Goal: Browse casually: Explore the website without a specific task or goal

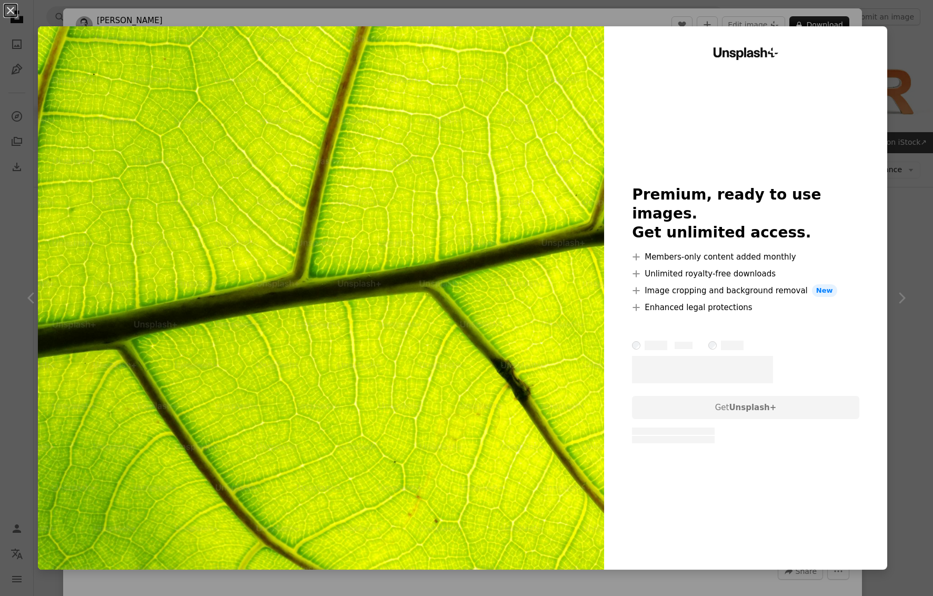
scroll to position [541, 0]
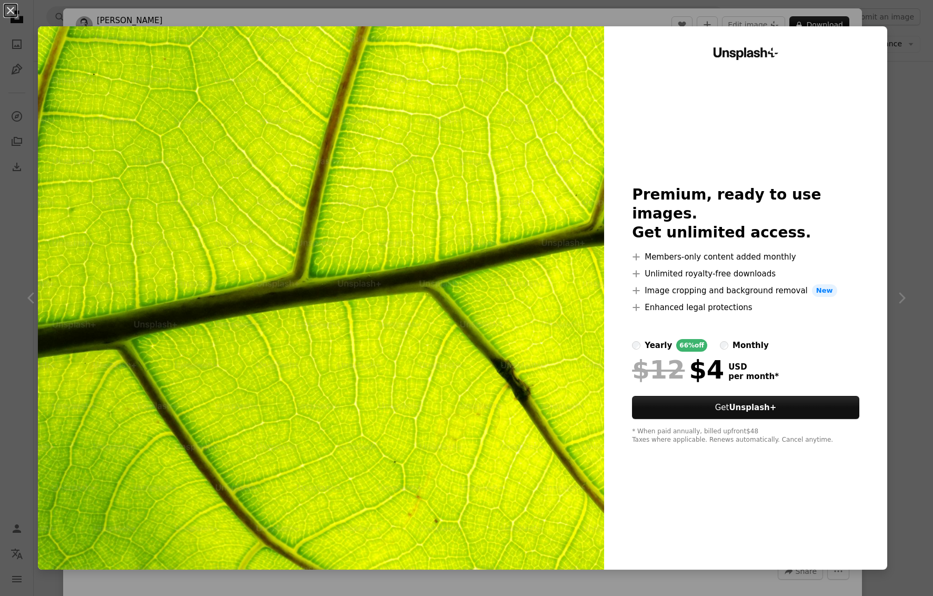
click at [917, 56] on div "An X shape Unsplash+ Premium, ready to use images. Get unlimited access. A plus…" at bounding box center [466, 298] width 933 height 596
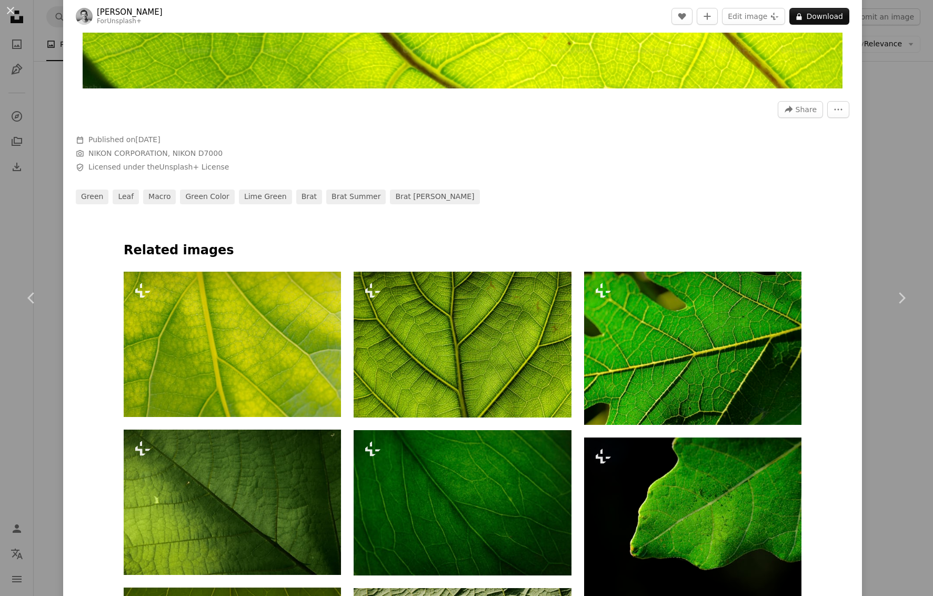
scroll to position [476, 0]
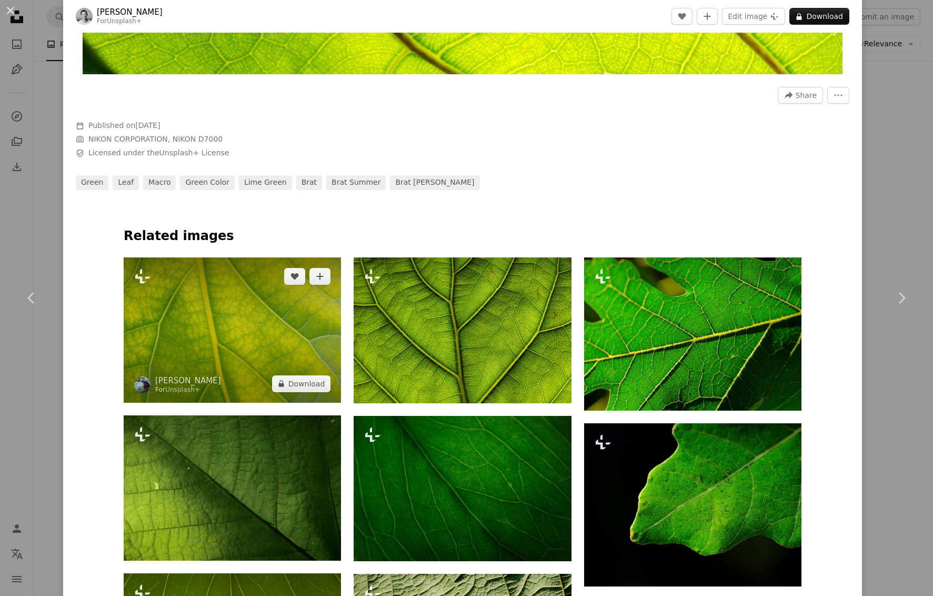
click at [263, 315] on img at bounding box center [232, 329] width 217 height 145
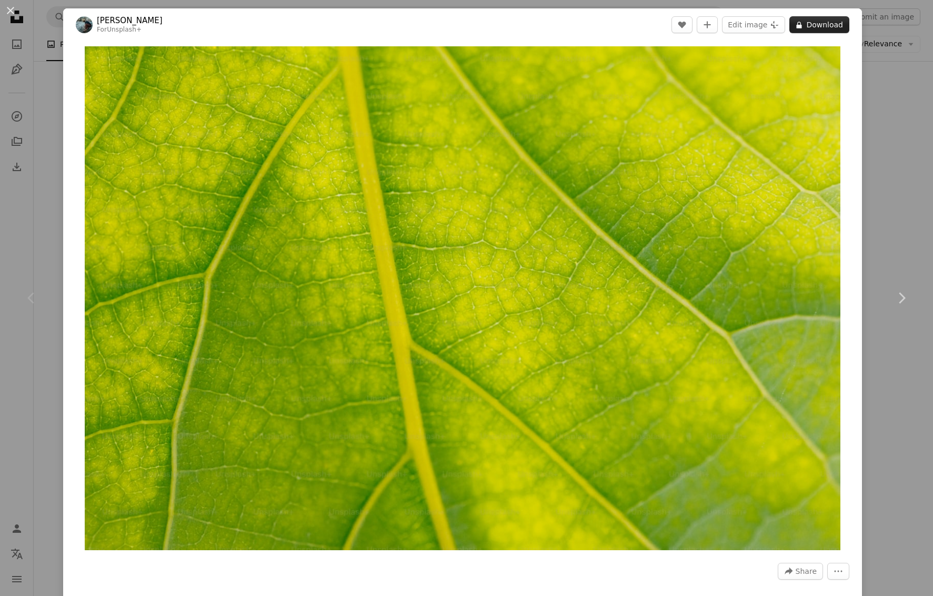
click at [834, 29] on button "A lock Download" at bounding box center [819, 24] width 60 height 17
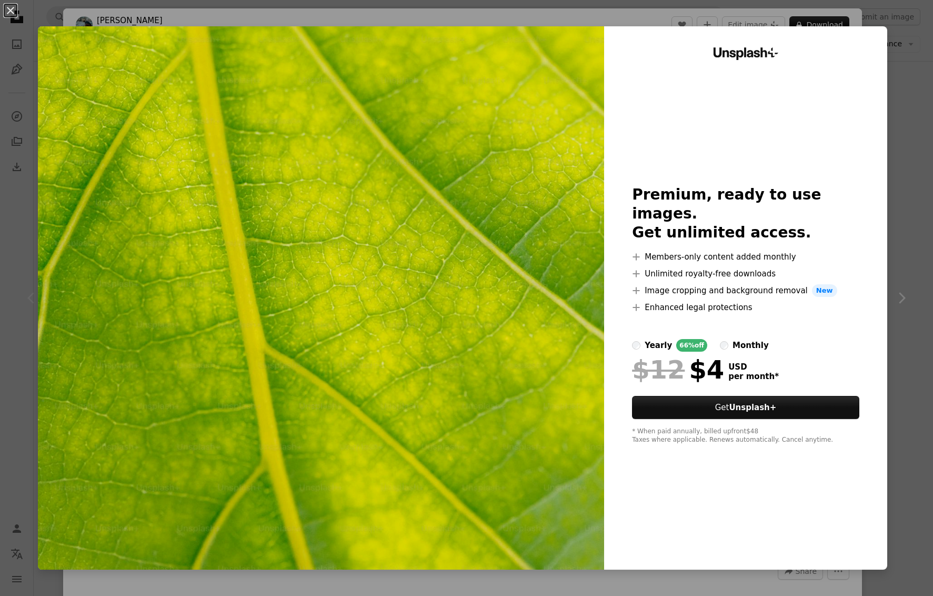
click at [913, 116] on div "An X shape Unsplash+ Premium, ready to use images. Get unlimited access. A plus…" at bounding box center [466, 298] width 933 height 596
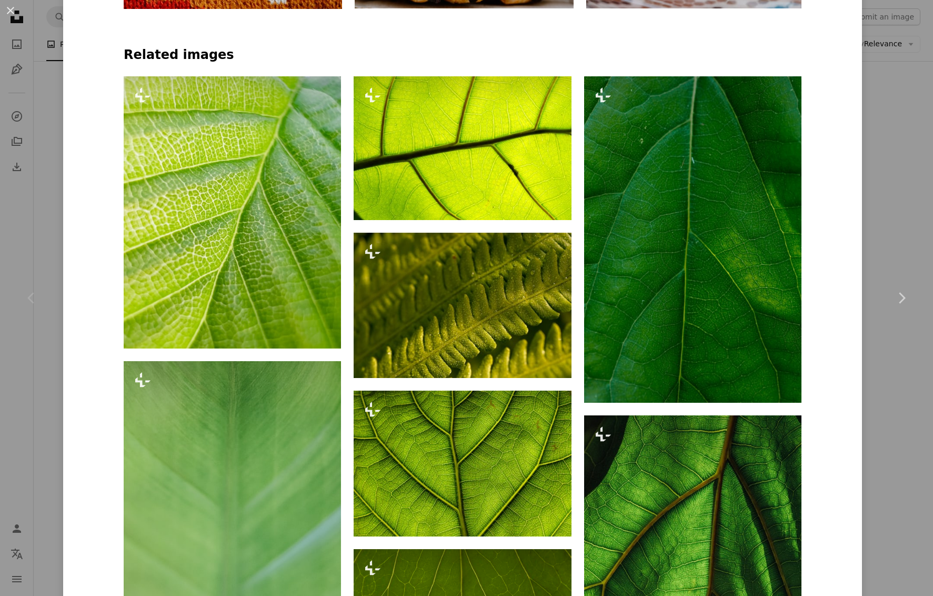
scroll to position [913, 0]
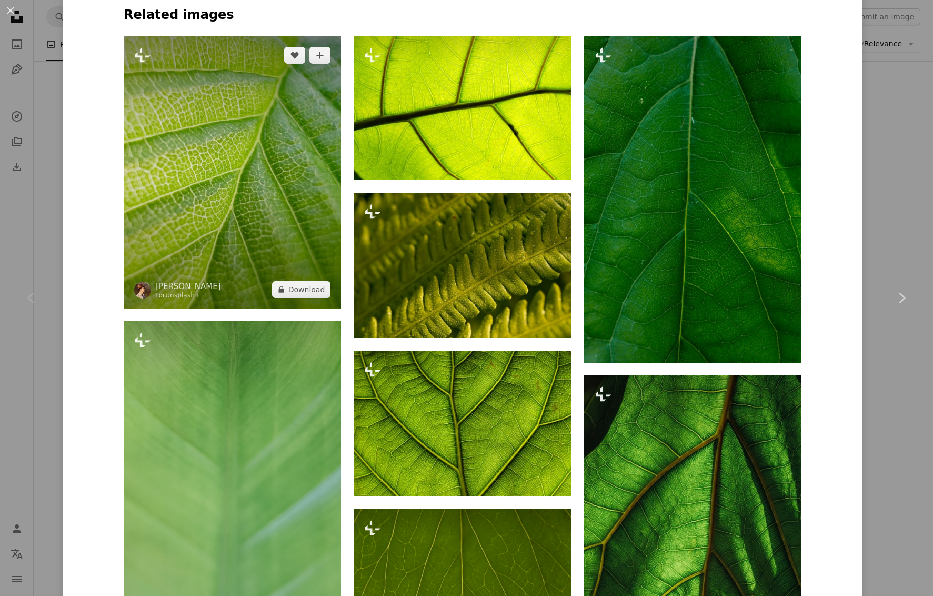
click at [159, 218] on img at bounding box center [232, 172] width 217 height 272
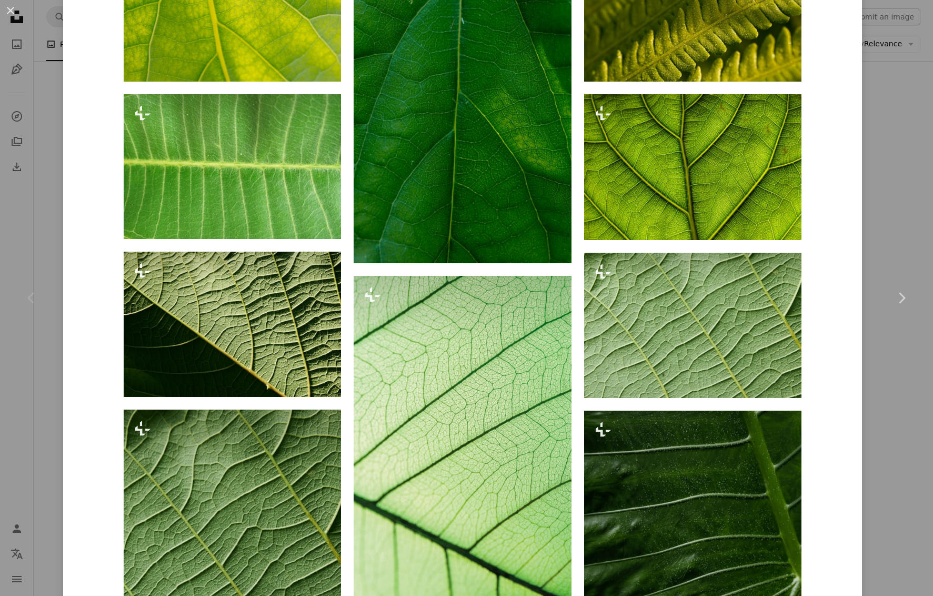
scroll to position [989, 0]
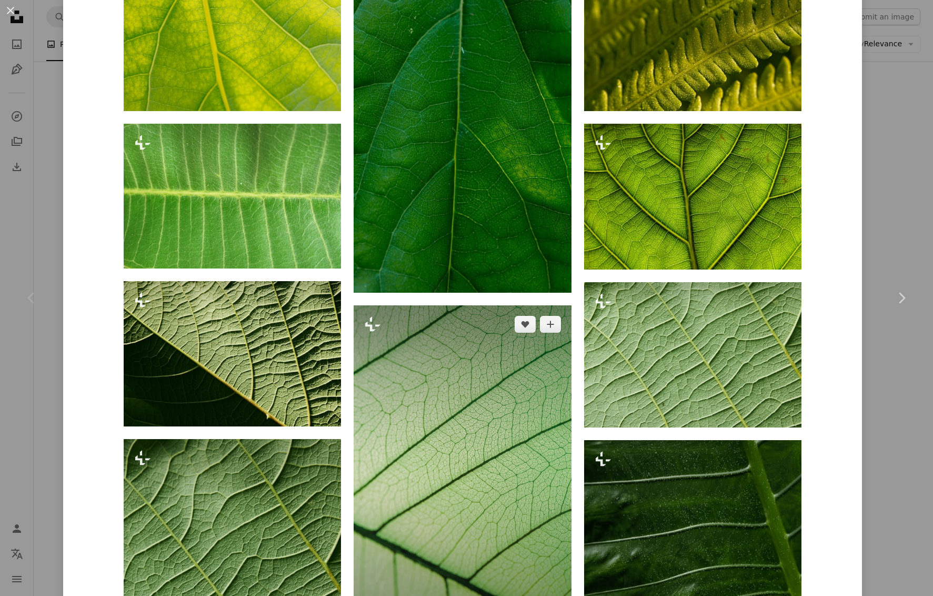
click at [490, 503] on img at bounding box center [462, 468] width 217 height 327
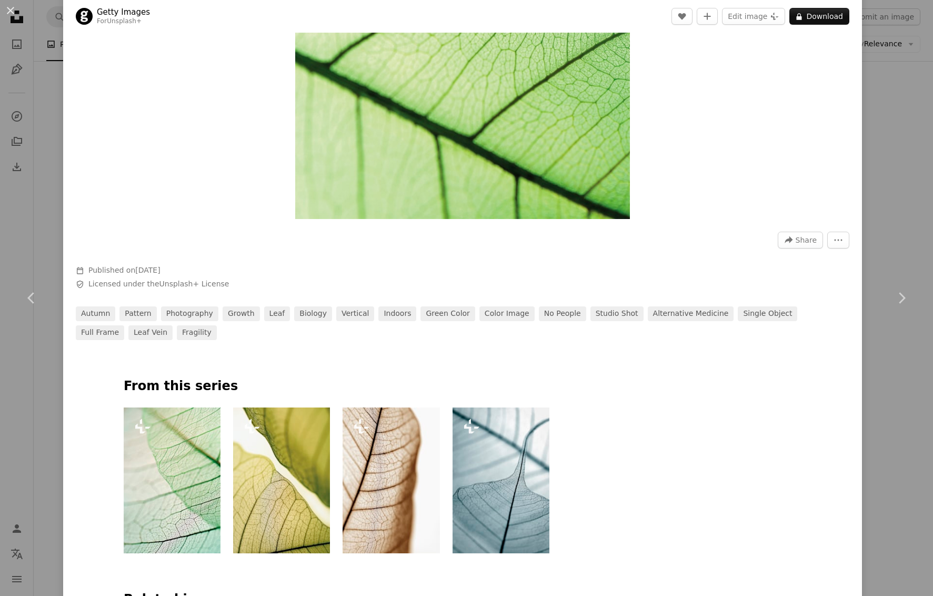
scroll to position [307, 0]
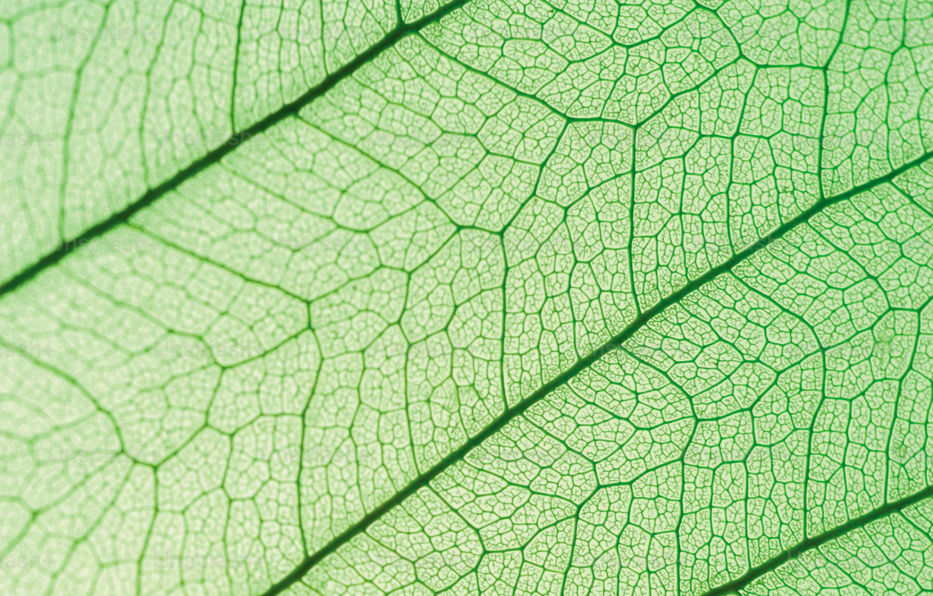
scroll to position [404, 0]
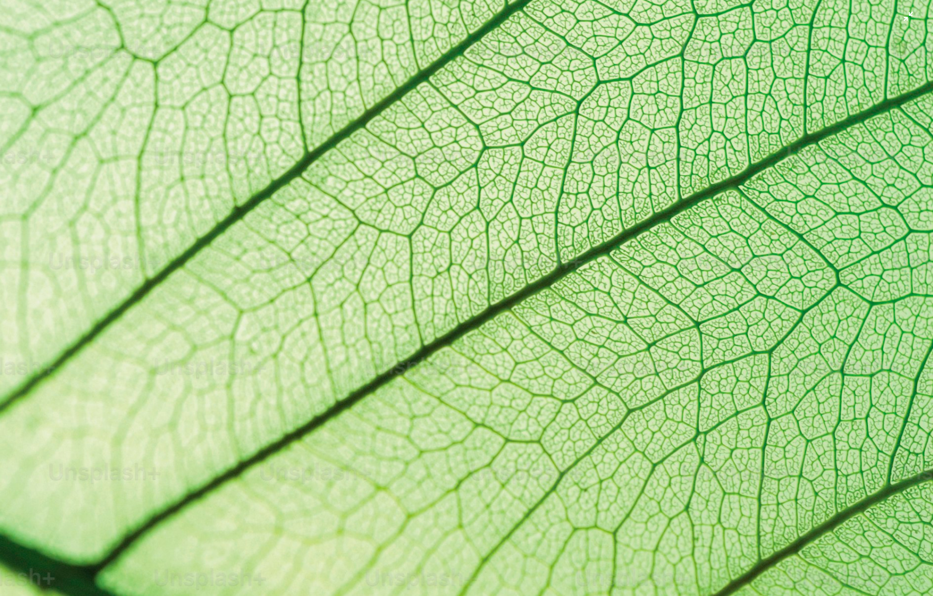
click at [901, 22] on img "Zoom out on this image" at bounding box center [466, 297] width 934 height 1405
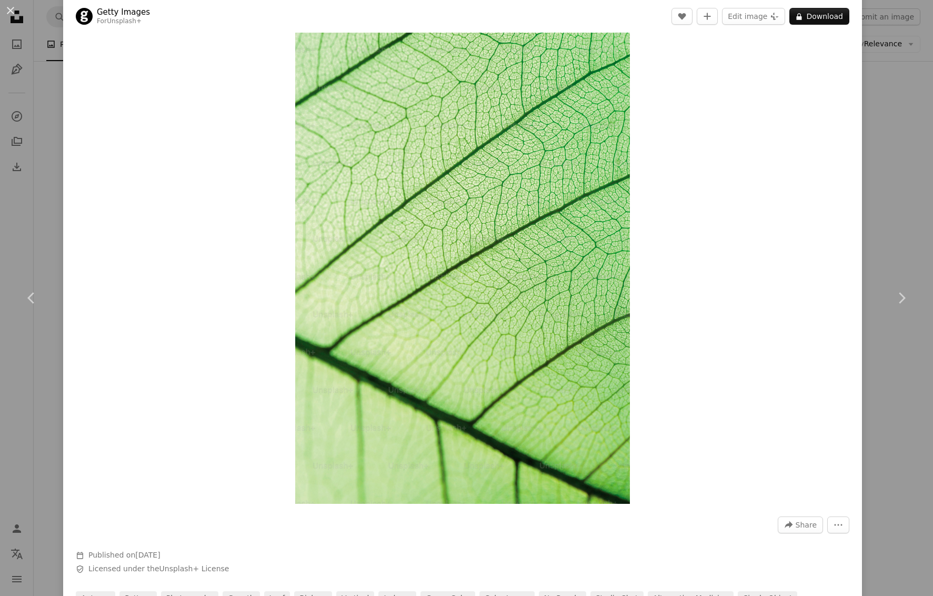
click at [902, 31] on div "An X shape Chevron left Chevron right Getty Images For Unsplash+ A heart A plus…" at bounding box center [466, 298] width 933 height 596
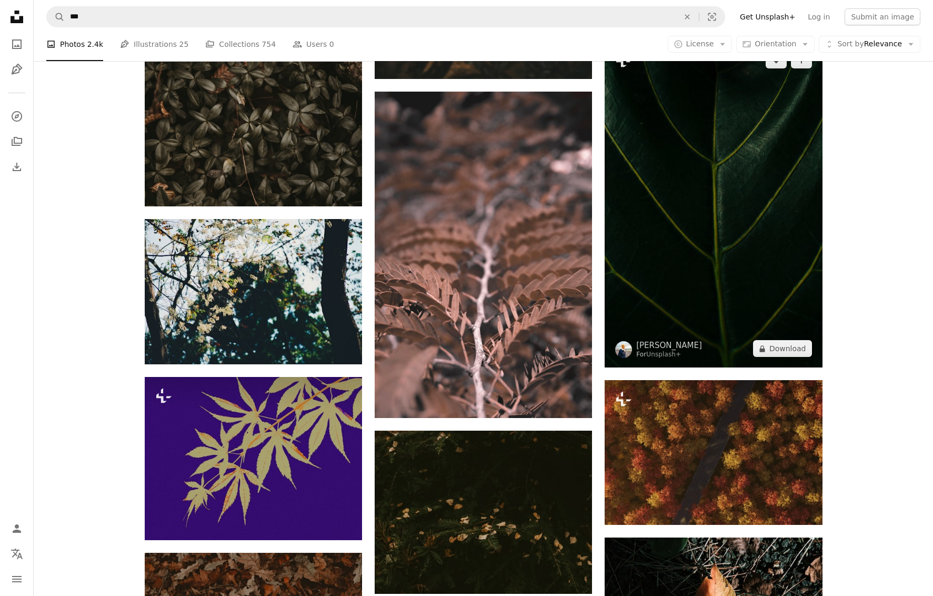
scroll to position [593, 0]
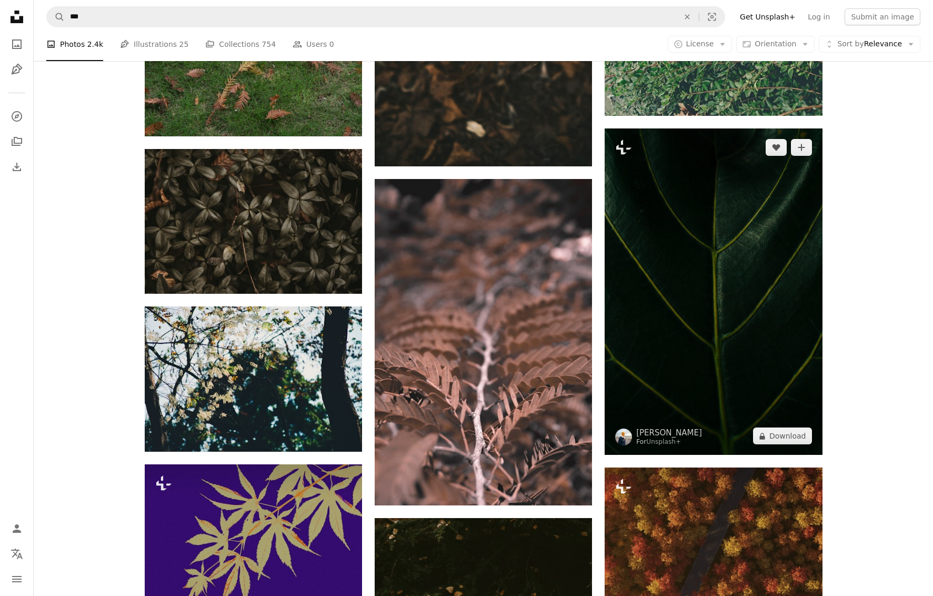
click at [695, 315] on img at bounding box center [713, 291] width 217 height 326
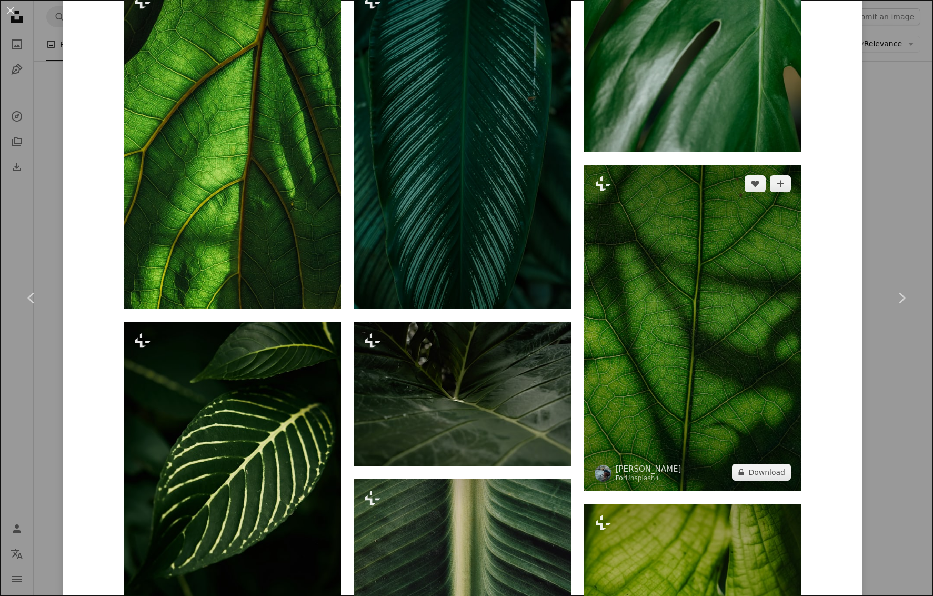
scroll to position [1272, 0]
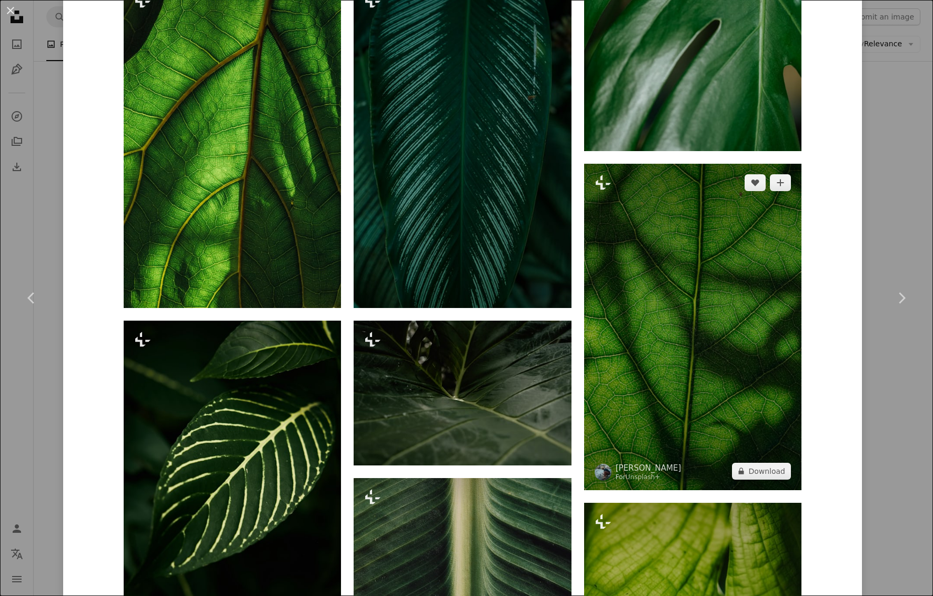
click at [749, 357] on img at bounding box center [692, 327] width 217 height 326
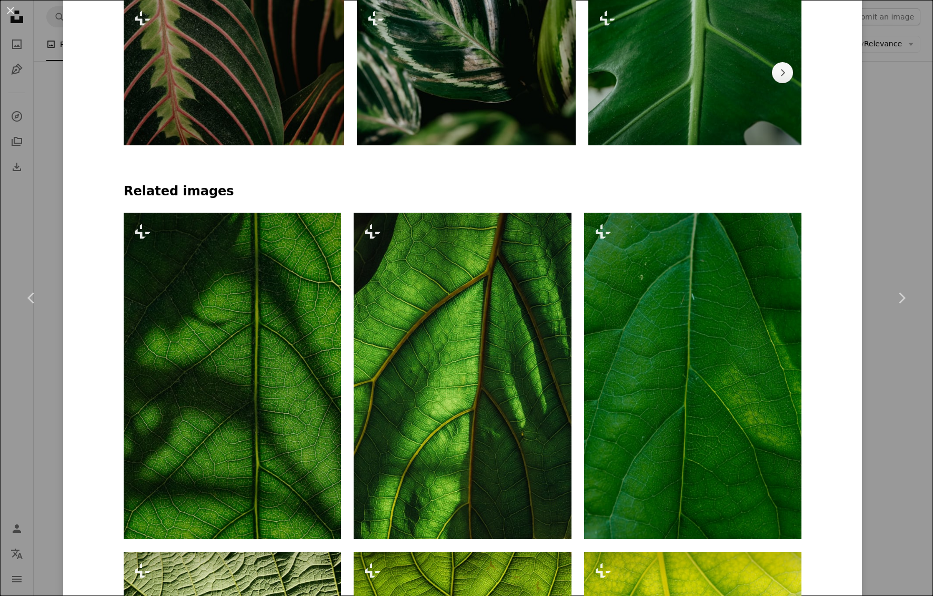
scroll to position [733, 0]
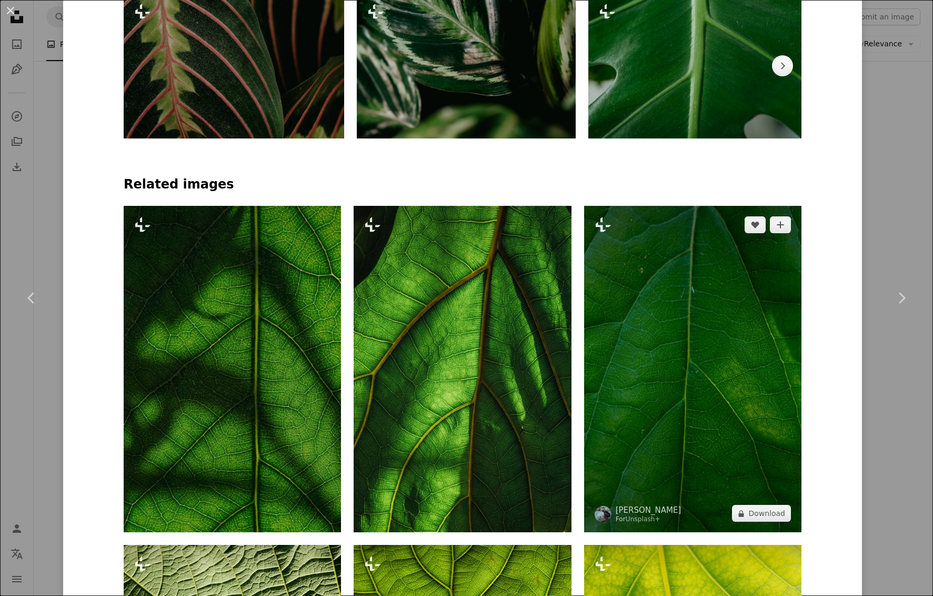
click at [749, 357] on img at bounding box center [692, 369] width 217 height 326
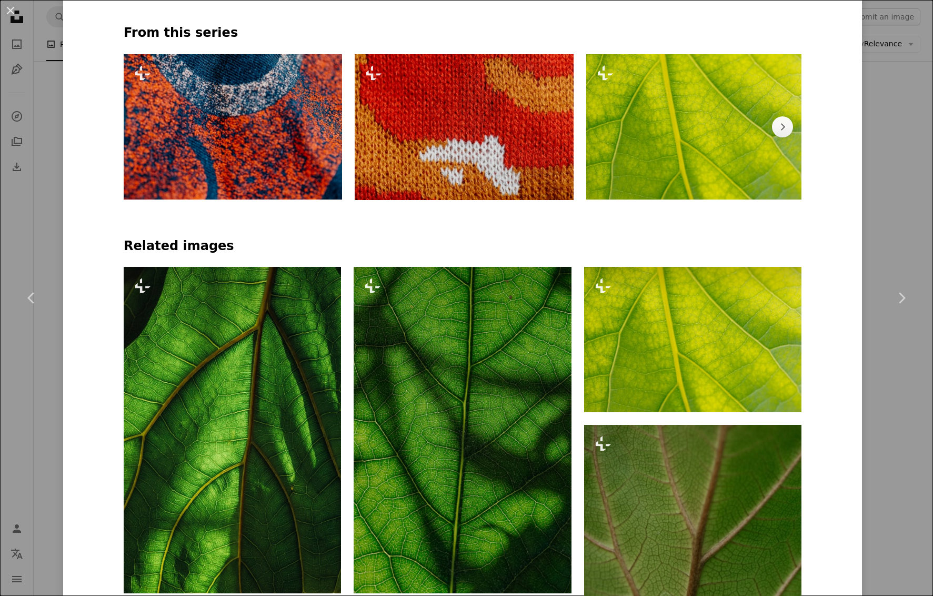
scroll to position [886, 0]
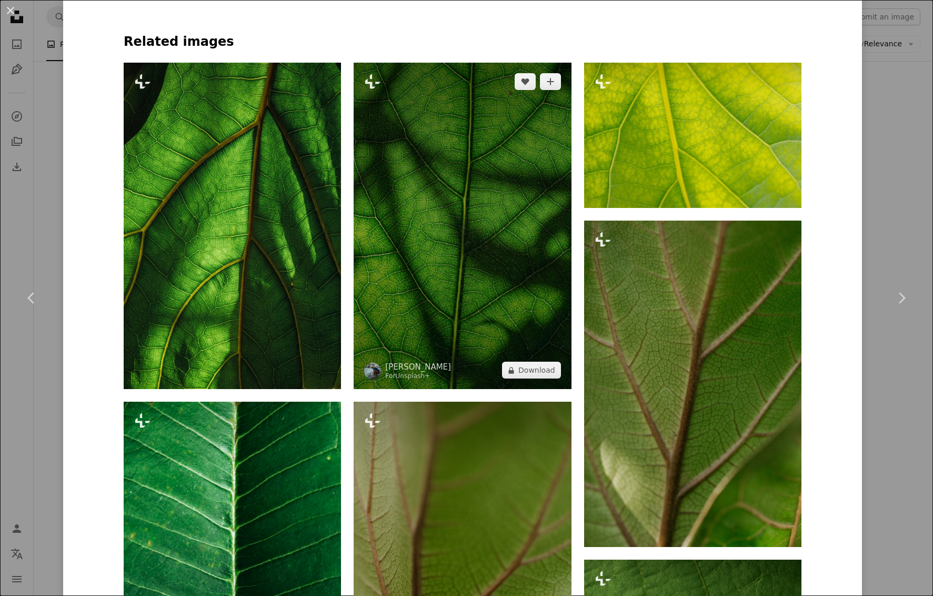
click at [530, 255] on img at bounding box center [462, 226] width 217 height 326
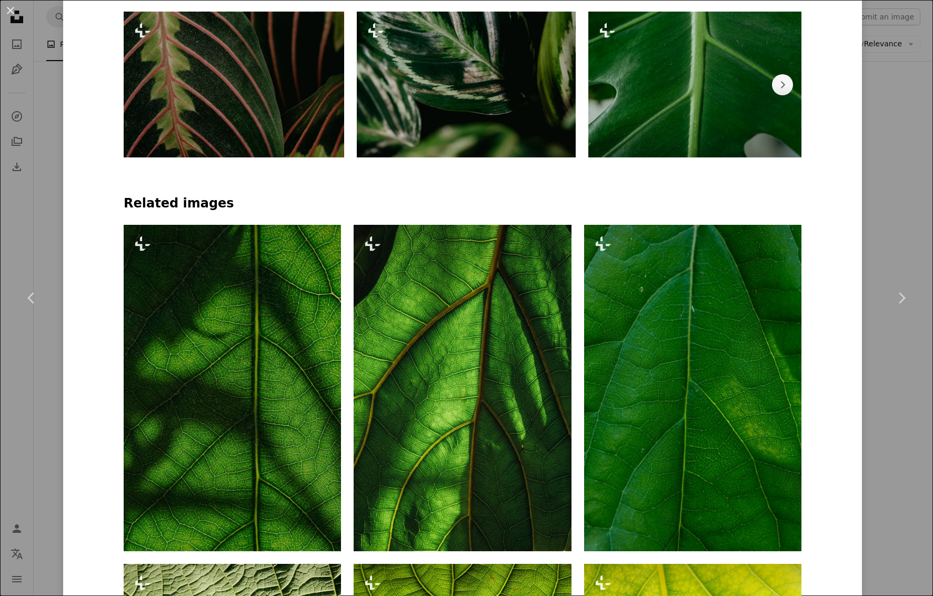
scroll to position [805, 0]
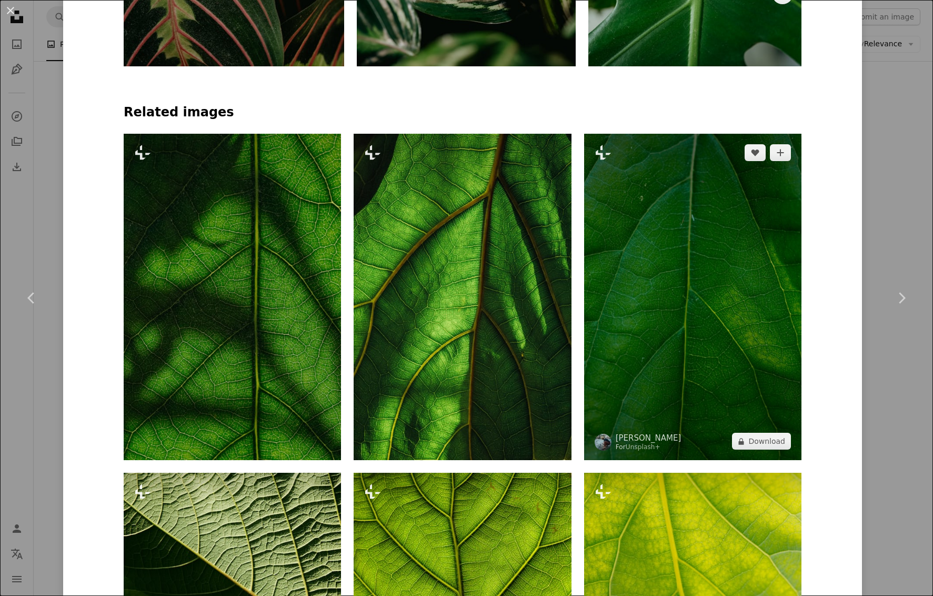
click at [710, 236] on img at bounding box center [692, 297] width 217 height 326
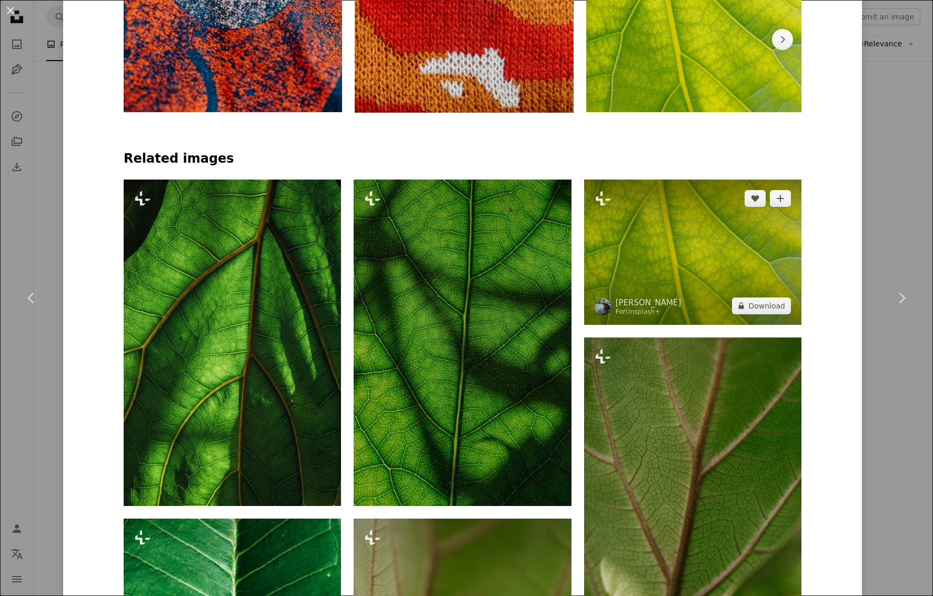
scroll to position [881, 0]
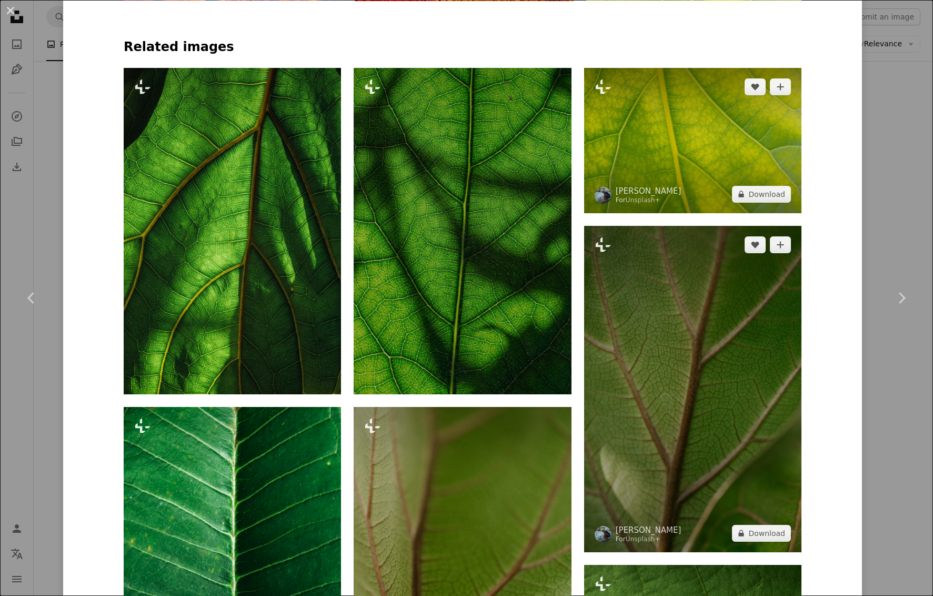
click at [713, 369] on img at bounding box center [692, 389] width 217 height 326
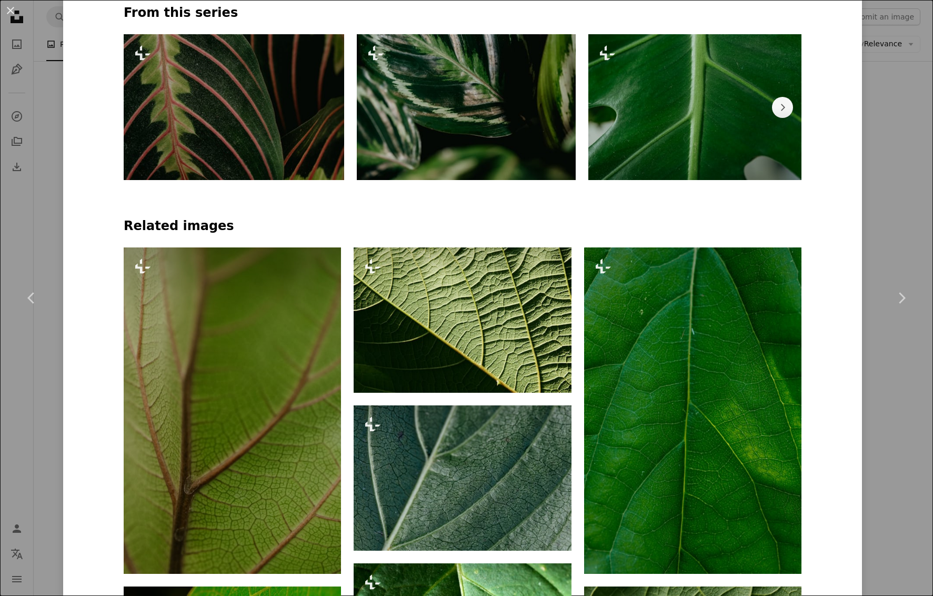
scroll to position [774, 0]
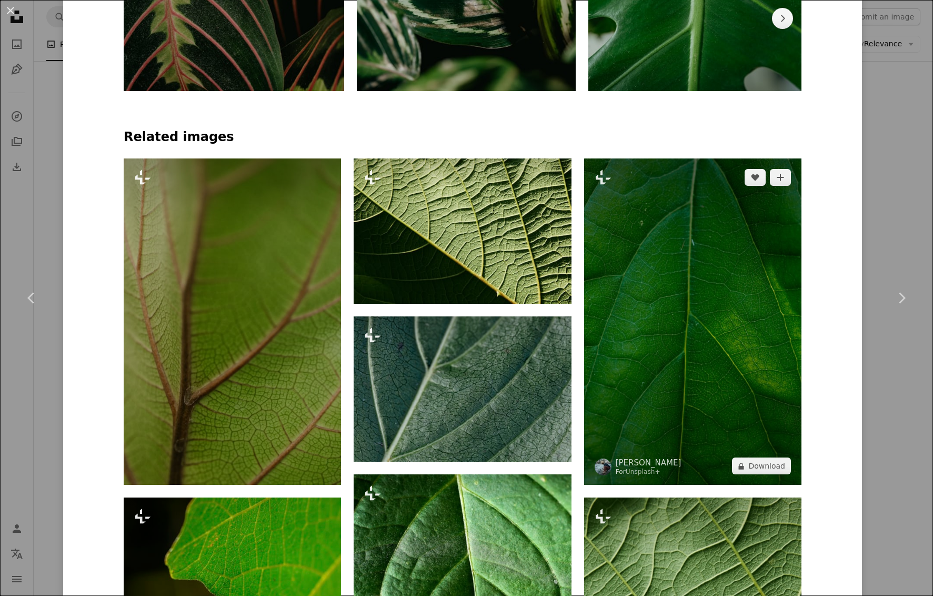
click at [713, 369] on img at bounding box center [692, 321] width 217 height 326
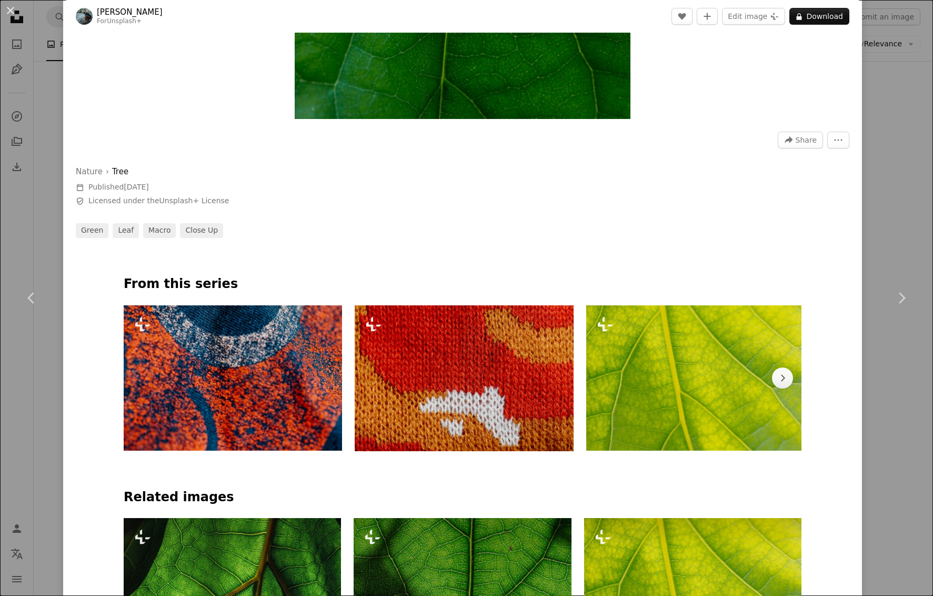
scroll to position [607, 0]
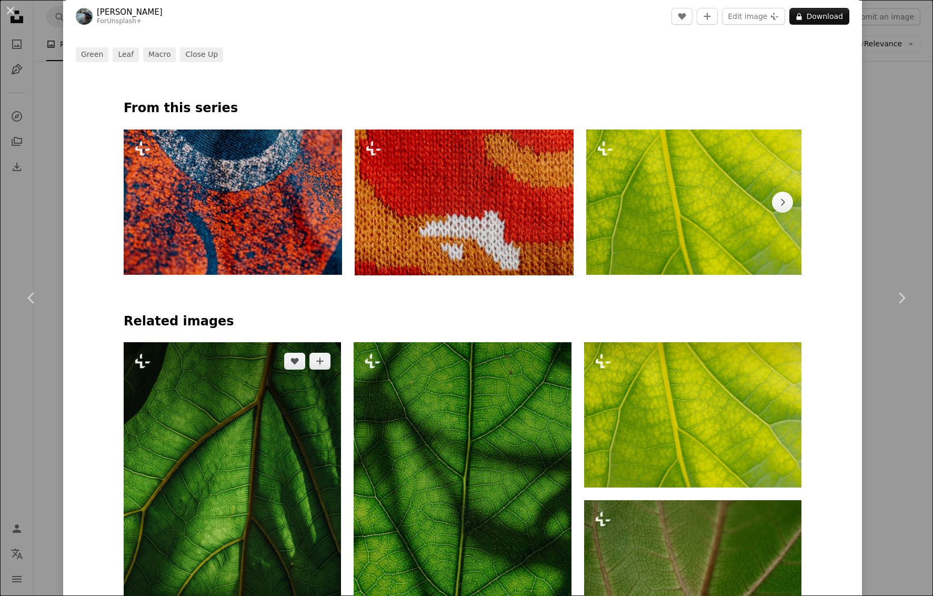
click at [270, 448] on img at bounding box center [232, 505] width 217 height 326
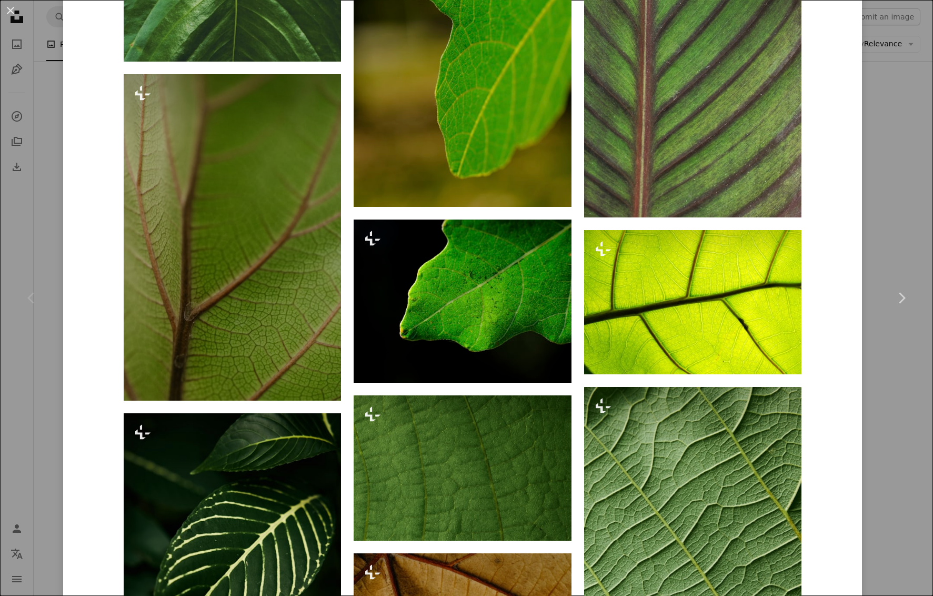
scroll to position [1820, 0]
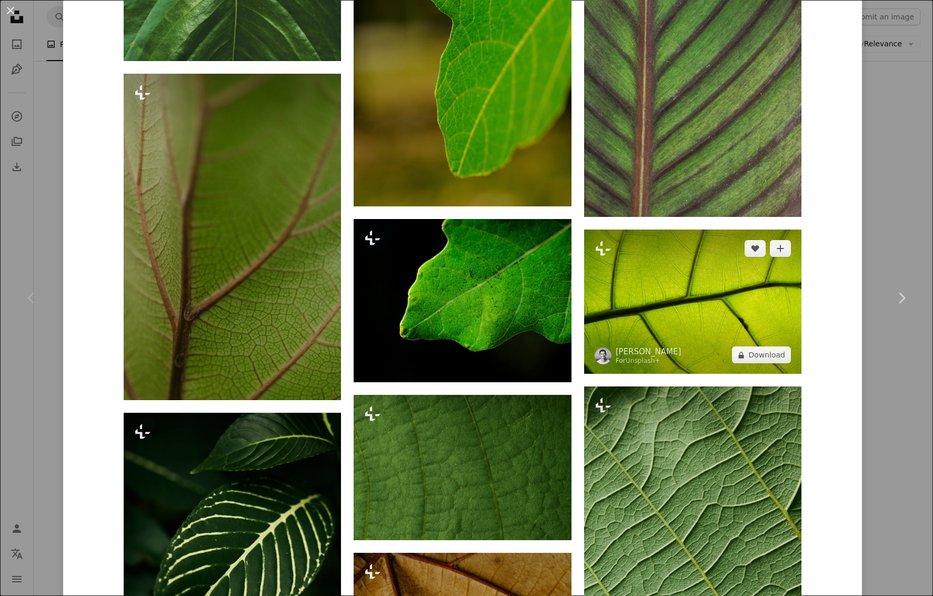
click at [763, 285] on img at bounding box center [692, 301] width 217 height 144
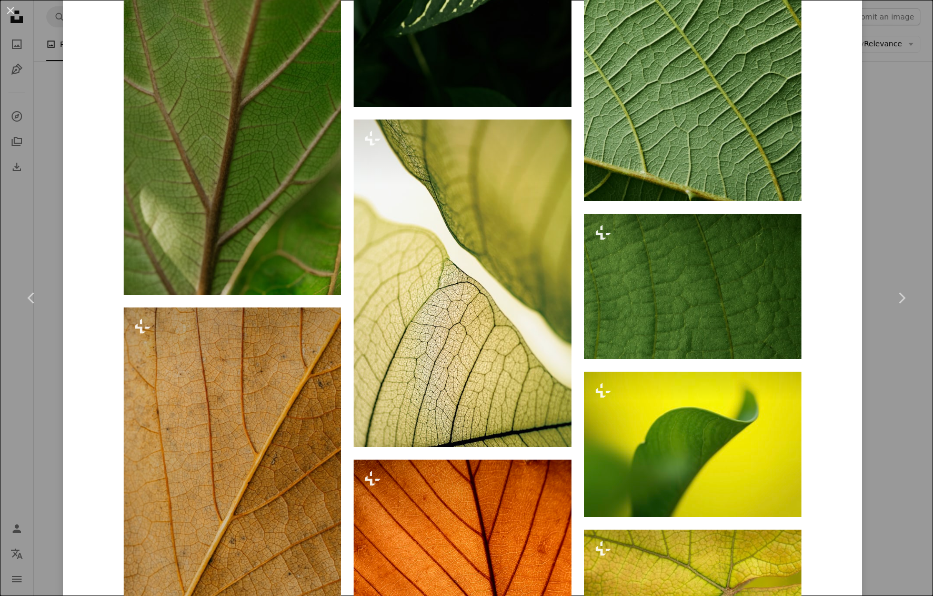
scroll to position [2374, 0]
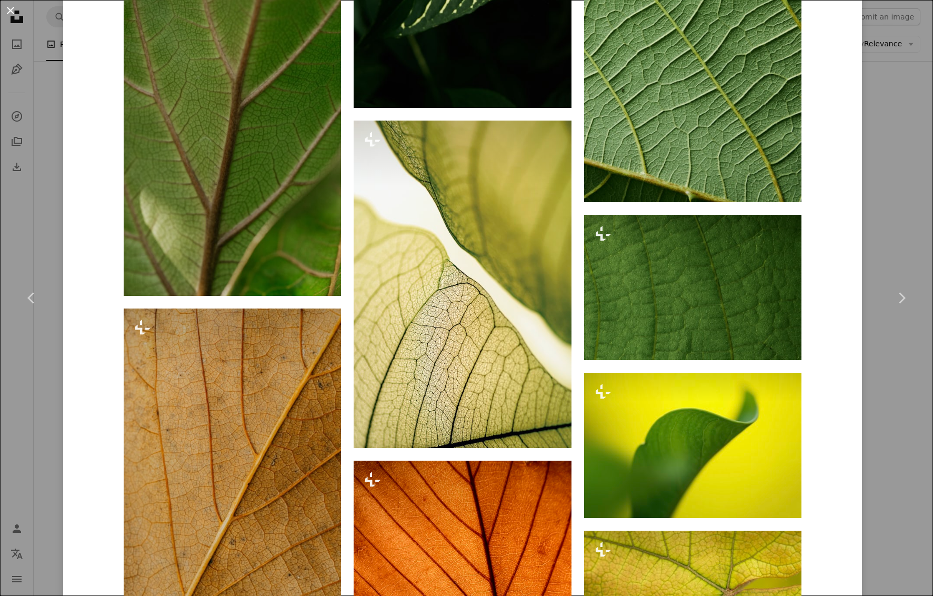
click at [9, 10] on button "An X shape" at bounding box center [10, 10] width 13 height 13
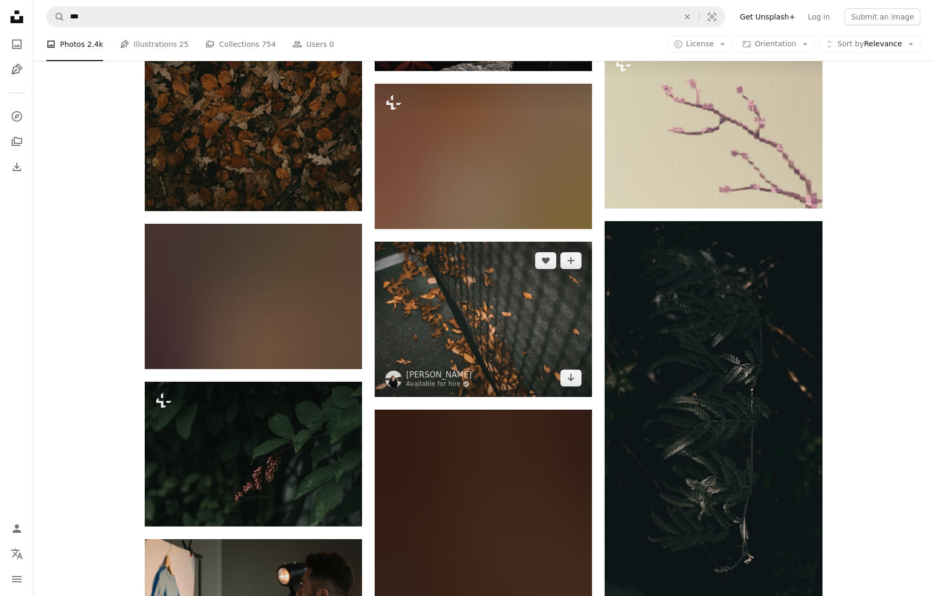
scroll to position [1531, 0]
